Goal: Transaction & Acquisition: Purchase product/service

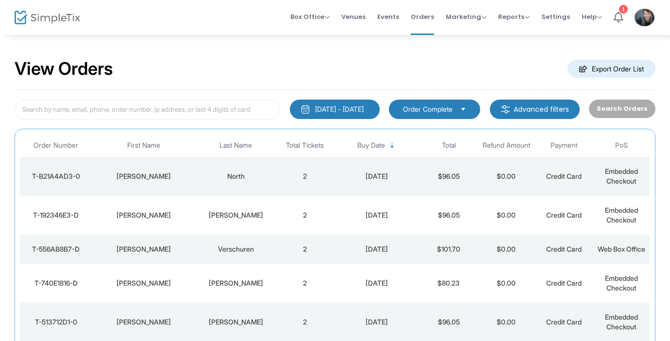
click at [291, 168] on td "2" at bounding box center [305, 176] width 58 height 39
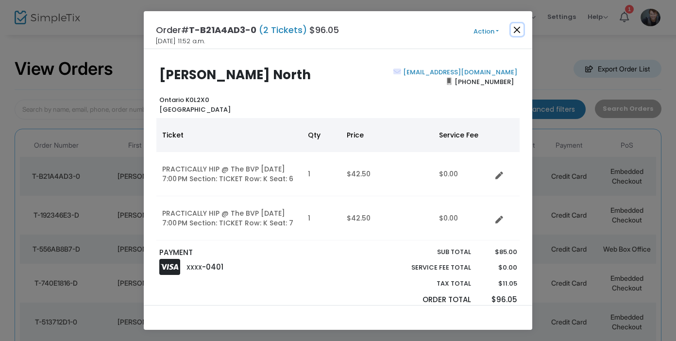
click at [520, 26] on button "Close" at bounding box center [517, 29] width 13 height 13
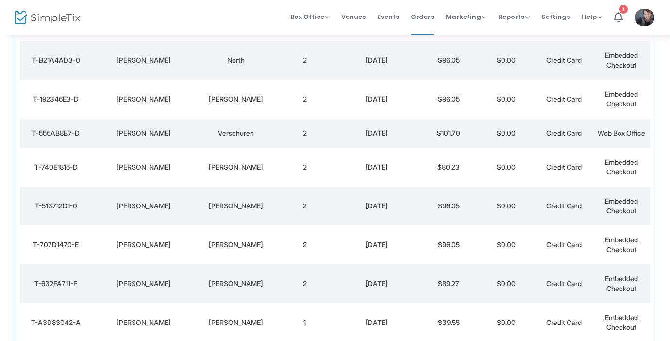
scroll to position [117, 0]
click at [309, 15] on span "Box Office" at bounding box center [309, 16] width 39 height 9
click at [306, 41] on li "Sell Tickets" at bounding box center [324, 32] width 69 height 19
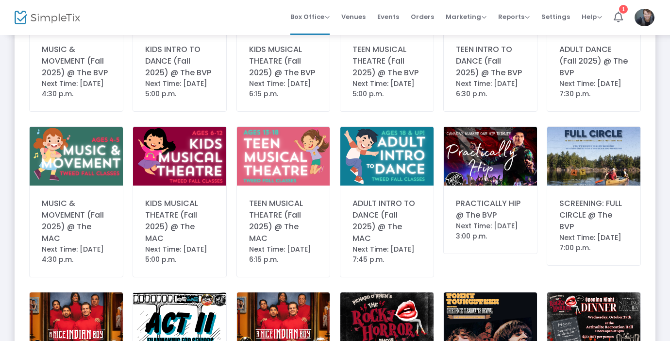
scroll to position [158, 0]
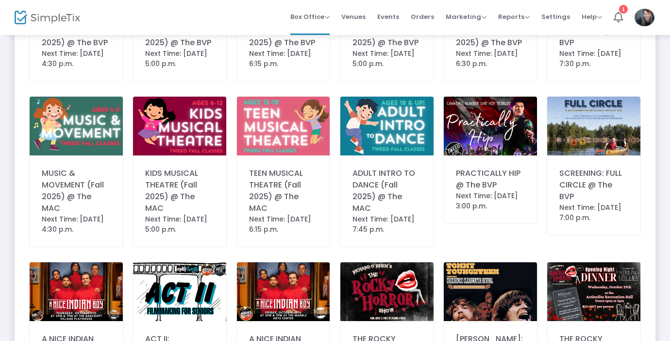
click at [470, 153] on img at bounding box center [490, 126] width 93 height 59
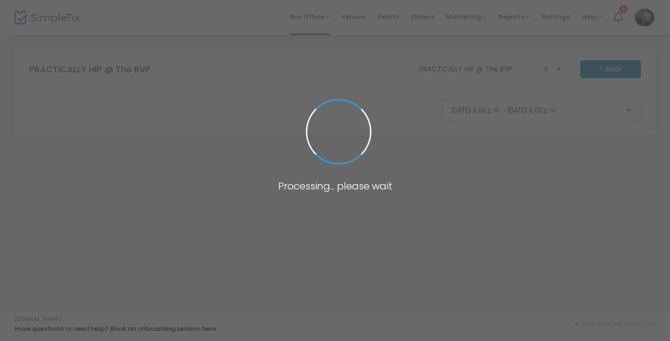
scroll to position [0, 0]
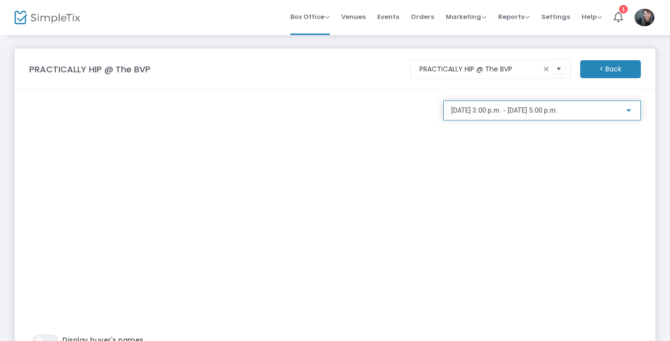
click at [546, 114] on span "[DATE] 3:00 p.m. - [DATE] 5:00 p.m." at bounding box center [504, 110] width 107 height 8
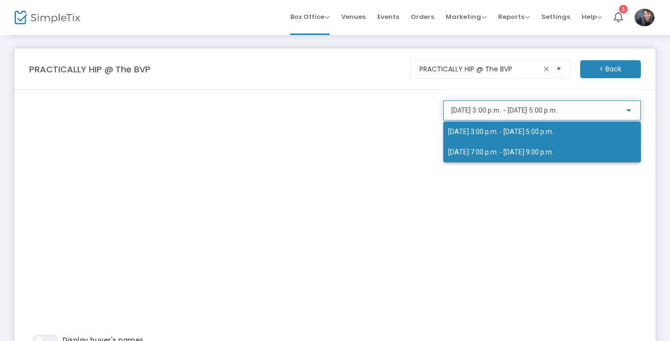
click at [536, 153] on span "[DATE] 7:00 p.m. - [DATE] 9:00 p.m." at bounding box center [500, 152] width 105 height 8
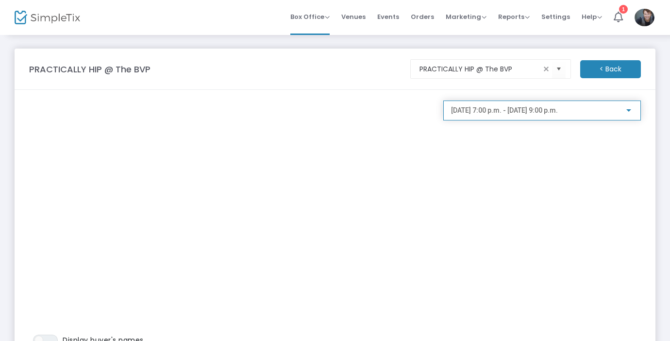
click at [538, 117] on div "[DATE] 7:00 p.m. - [DATE] 9:00 p.m." at bounding box center [542, 108] width 182 height 18
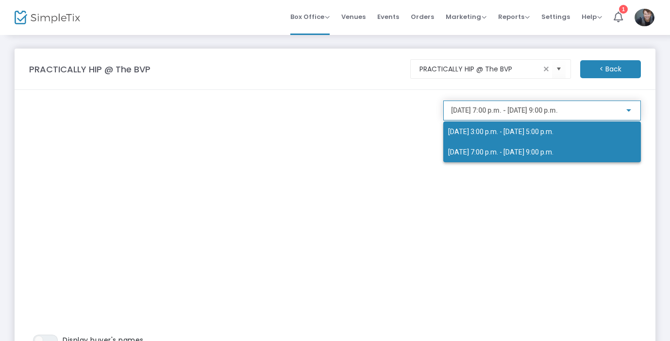
click at [528, 129] on span "[DATE] 3:00 p.m. - [DATE] 5:00 p.m." at bounding box center [500, 132] width 105 height 8
